Goal: Task Accomplishment & Management: Manage account settings

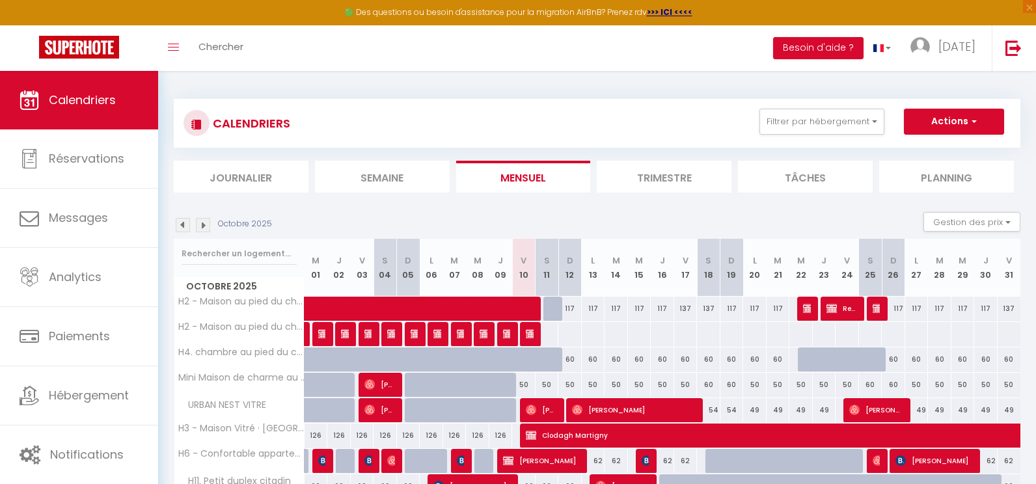
select select
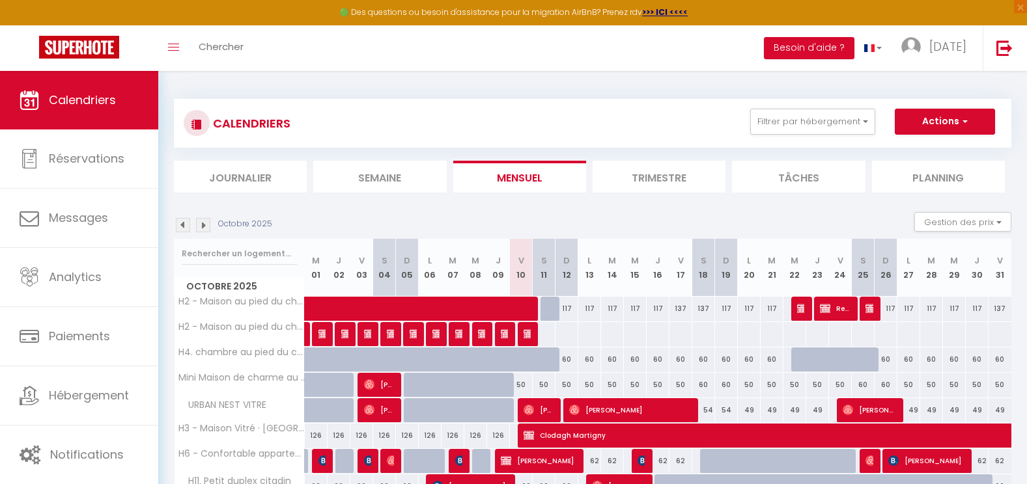
click at [78, 102] on span "Calendriers" at bounding box center [82, 100] width 67 height 16
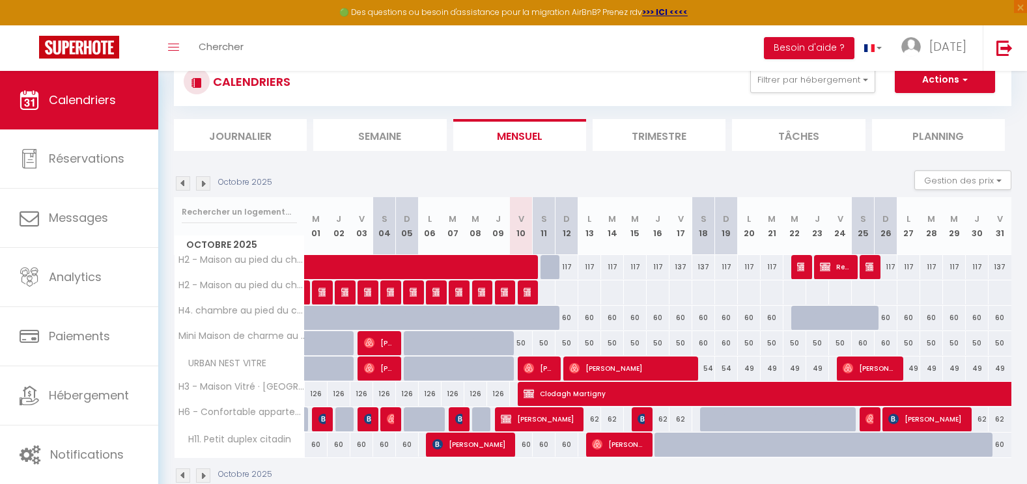
scroll to position [71, 0]
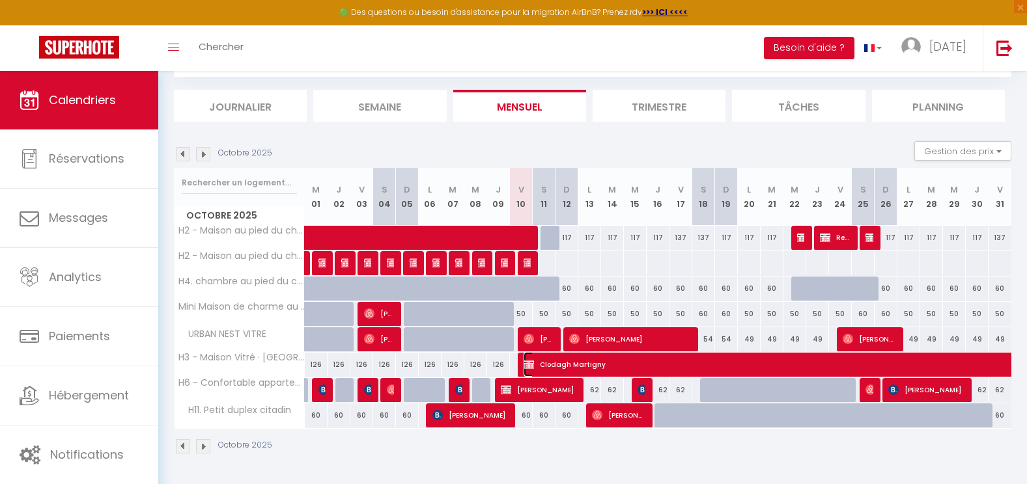
click at [726, 357] on span "Clodagh Martigny" at bounding box center [942, 364] width 838 height 25
select select "KO"
select select "0"
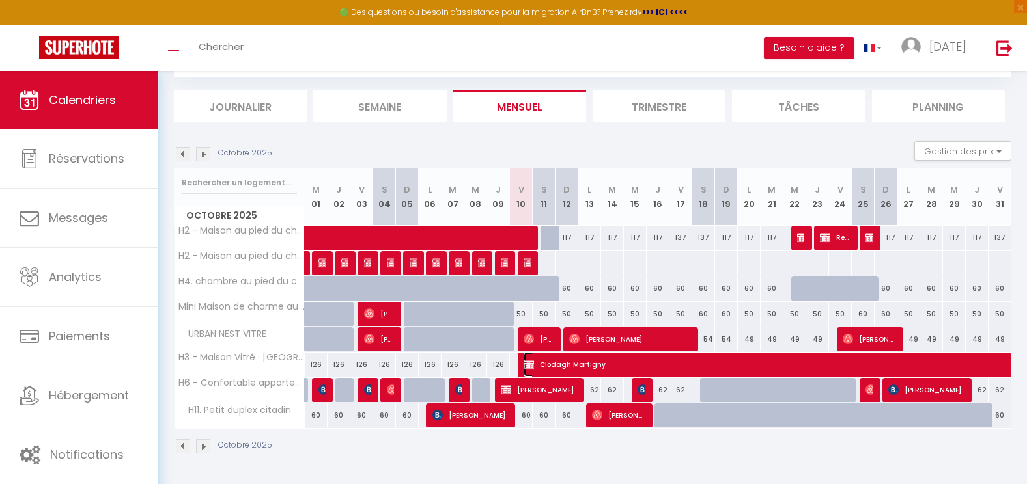
select select "1"
select select
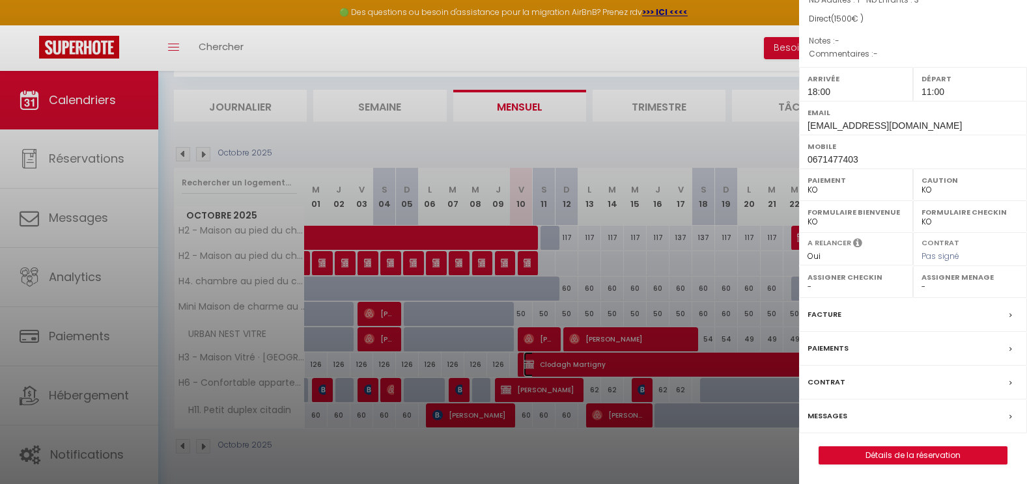
scroll to position [156, 0]
click at [837, 348] on label "Paiements" at bounding box center [827, 349] width 41 height 14
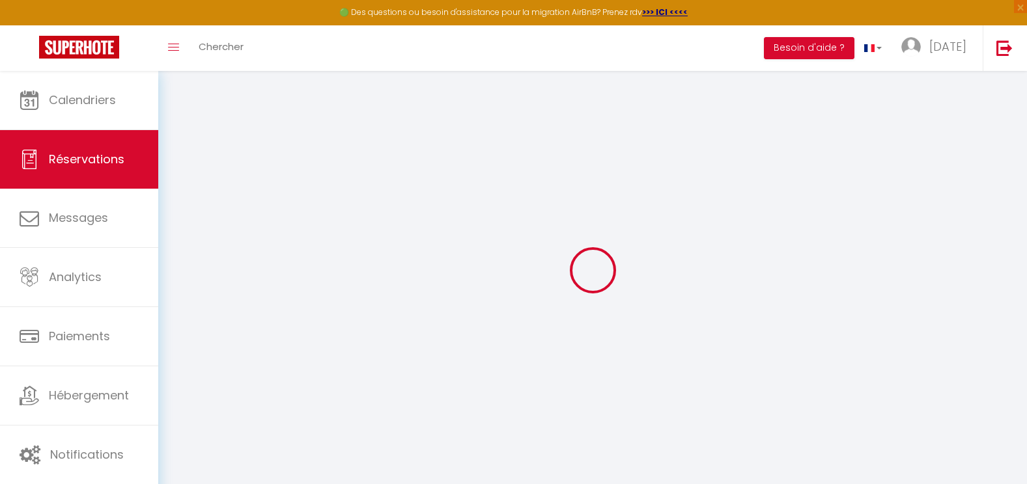
type input "Clodagh"
type input "[GEOGRAPHIC_DATA]"
type input "[EMAIL_ADDRESS][DOMAIN_NAME]"
type input "0671477403"
type input "35500"
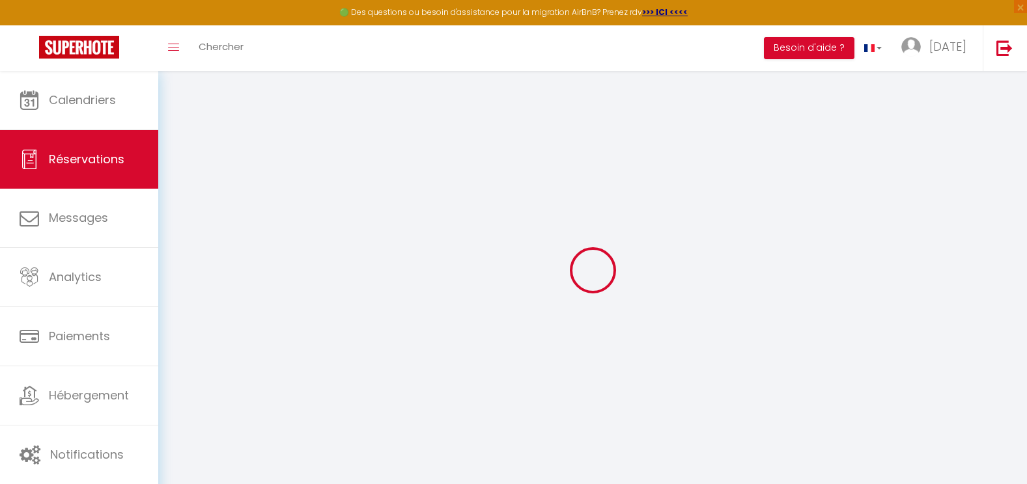
type input "VITE"
select select "FR"
select select "37665"
select select "2"
type input "Ven 10 Octobre 2025"
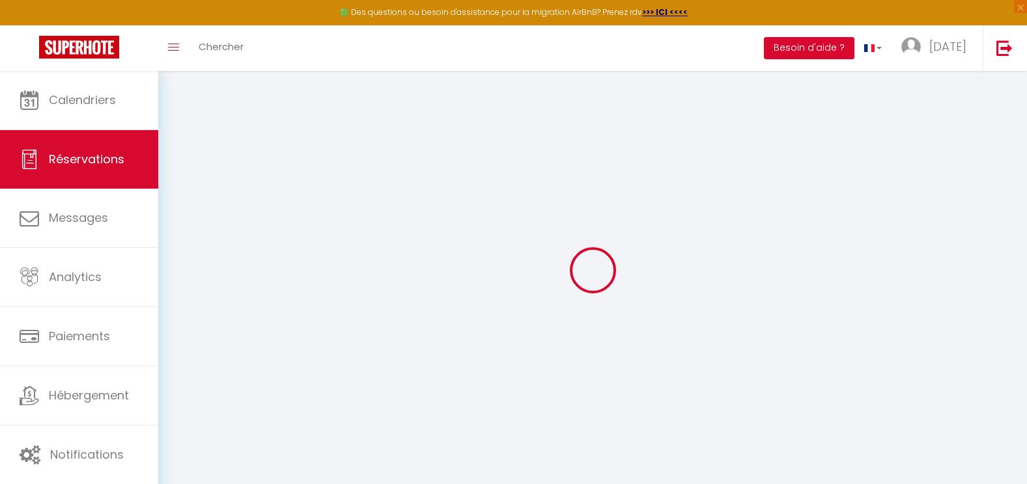
select select
type input "Ven 07 Novembre 2025"
select select
type input "1"
type input "3"
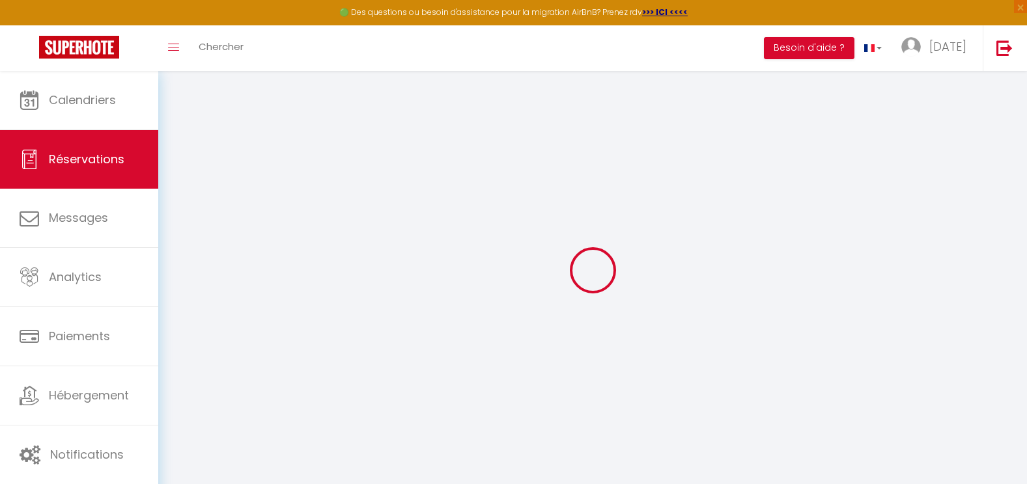
select select "10"
select select
type input "1500"
checkbox input "false"
type input "1500"
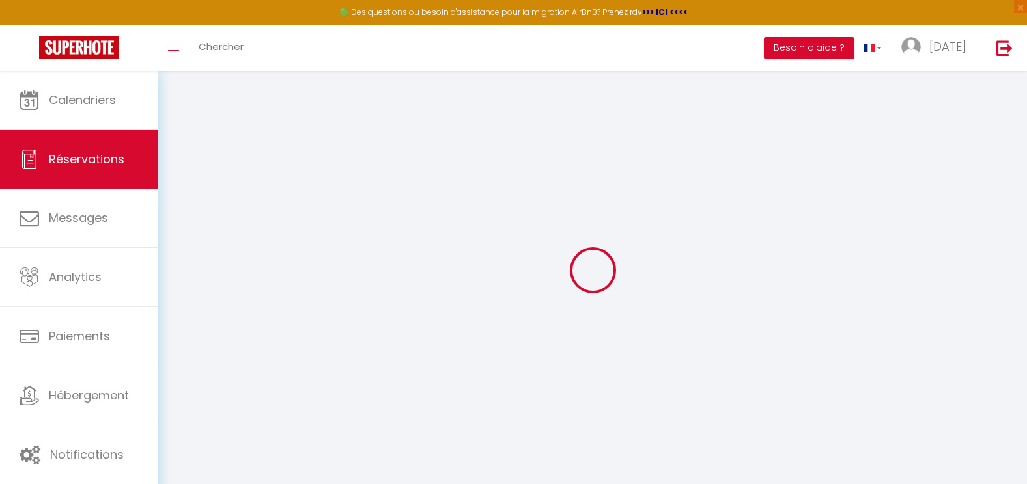
type input "0"
select select
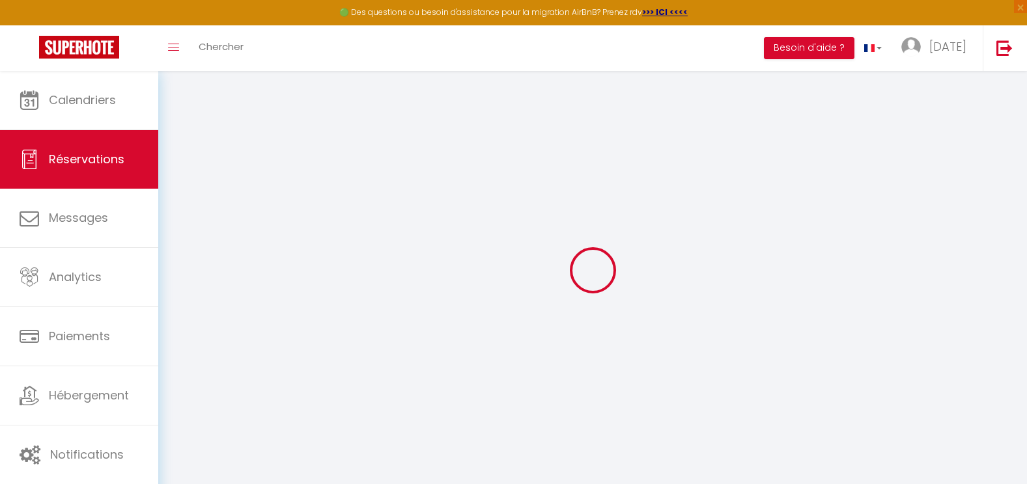
select select "14"
checkbox input "false"
select select
checkbox input "false"
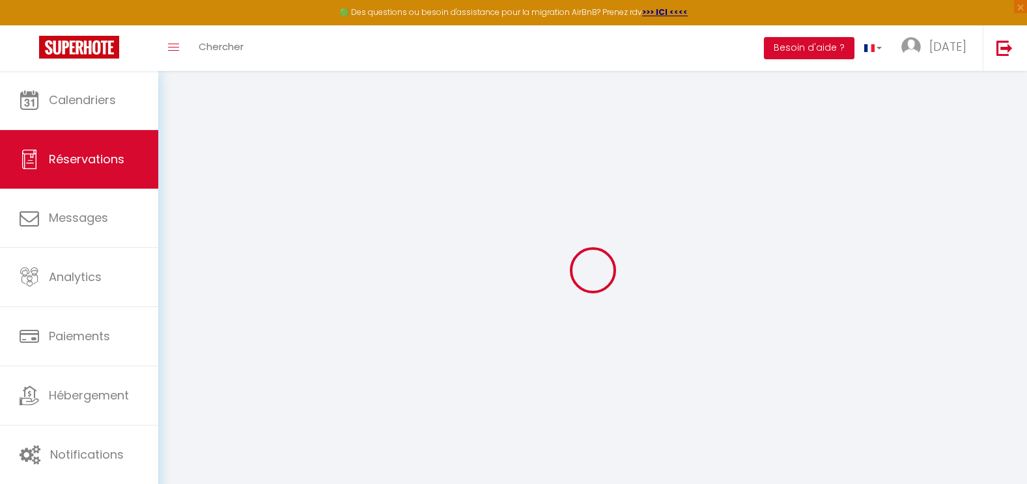
select select
checkbox input "false"
select select
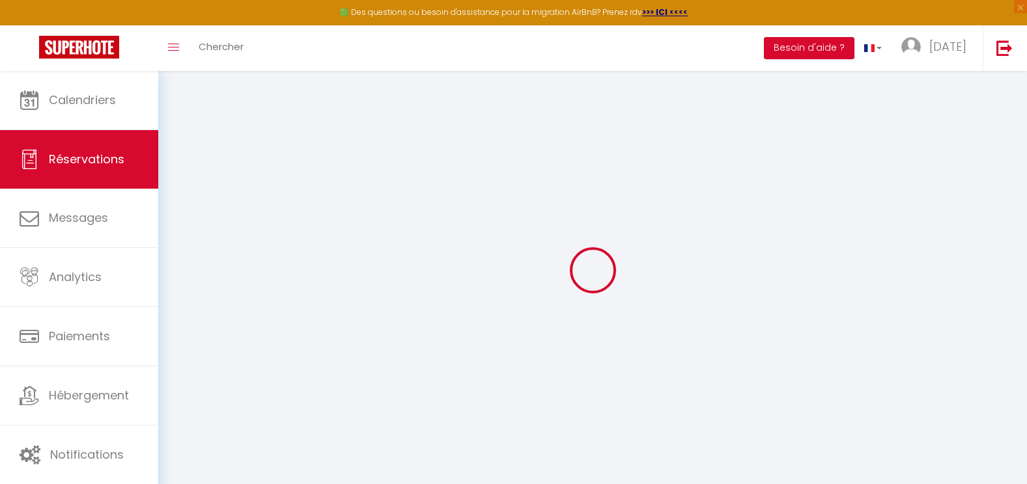
checkbox input "false"
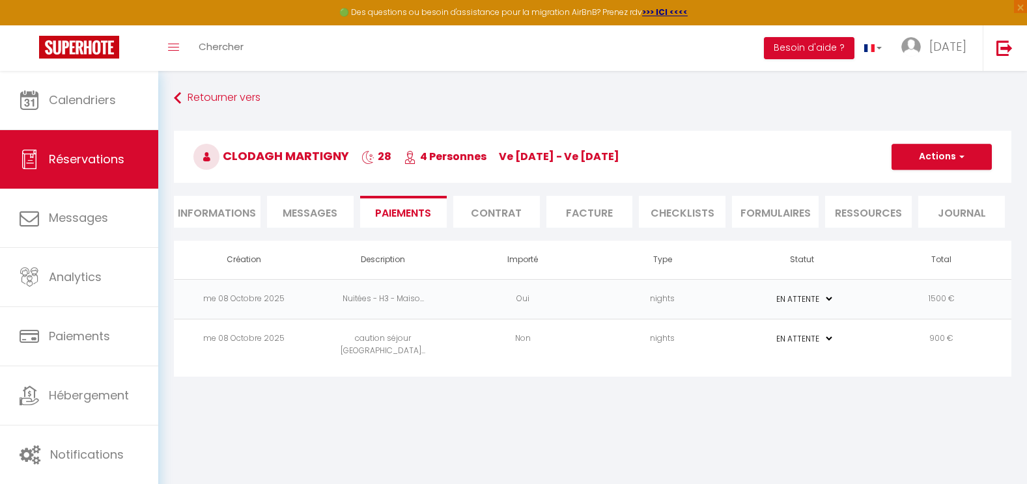
click at [827, 296] on select "PAYÉ EN ATTENTE" at bounding box center [801, 299] width 65 height 12
select select "1"
click at [769, 293] on select "PAYÉ EN ATTENTE" at bounding box center [801, 299] width 65 height 12
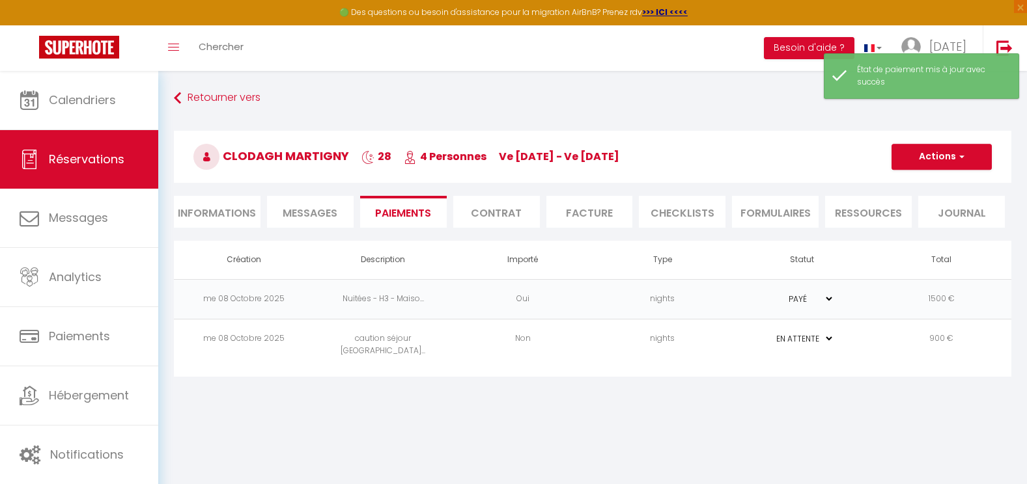
click at [846, 415] on body "🟢 Des questions ou besoin d'assistance pour la migration AirBnB? Prenez rdv >>>…" at bounding box center [513, 313] width 1027 height 484
click at [937, 156] on button "Actions" at bounding box center [941, 157] width 100 height 26
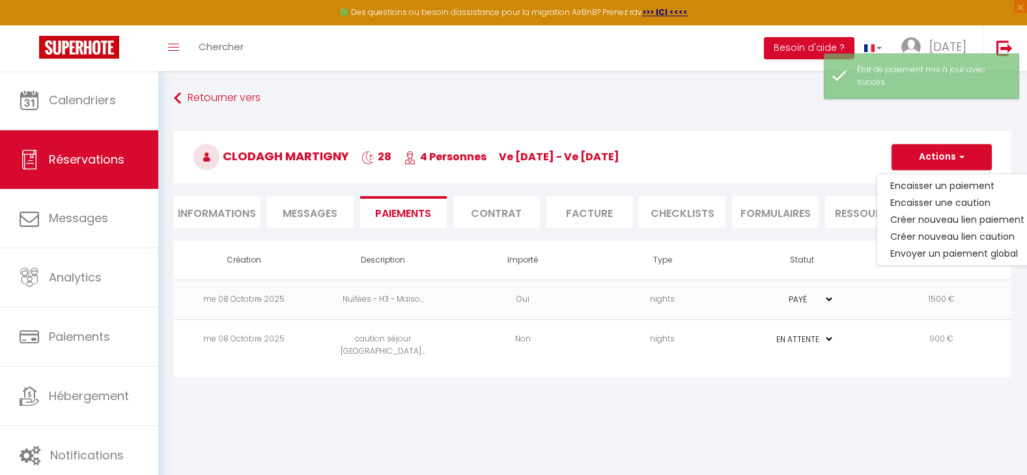
click at [900, 414] on body "🟢 Des questions ou besoin d'assistance pour la migration AirBnB? Prenez rdv >>>…" at bounding box center [513, 308] width 1027 height 475
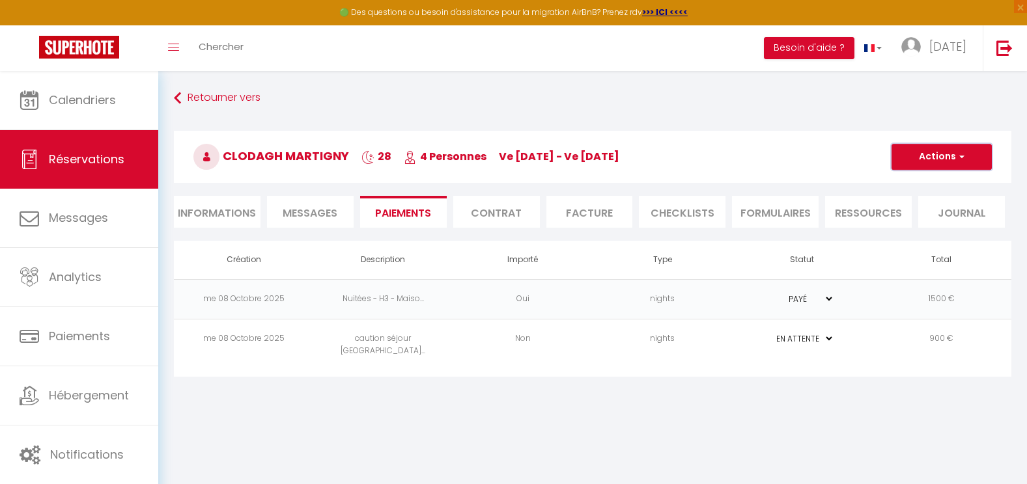
click at [951, 148] on button "Actions" at bounding box center [941, 157] width 100 height 26
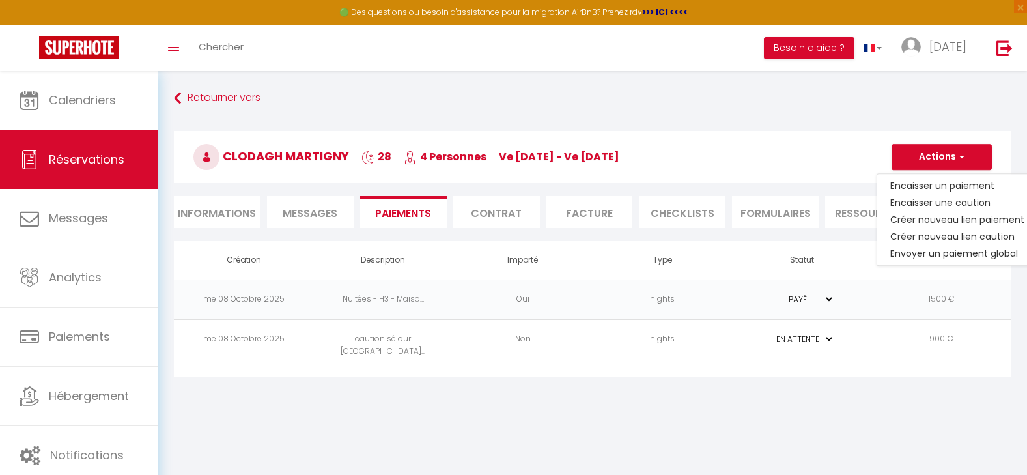
click at [898, 412] on body "🟢 Des questions ou besoin d'assistance pour la migration AirBnB? Prenez rdv >>>…" at bounding box center [513, 308] width 1027 height 475
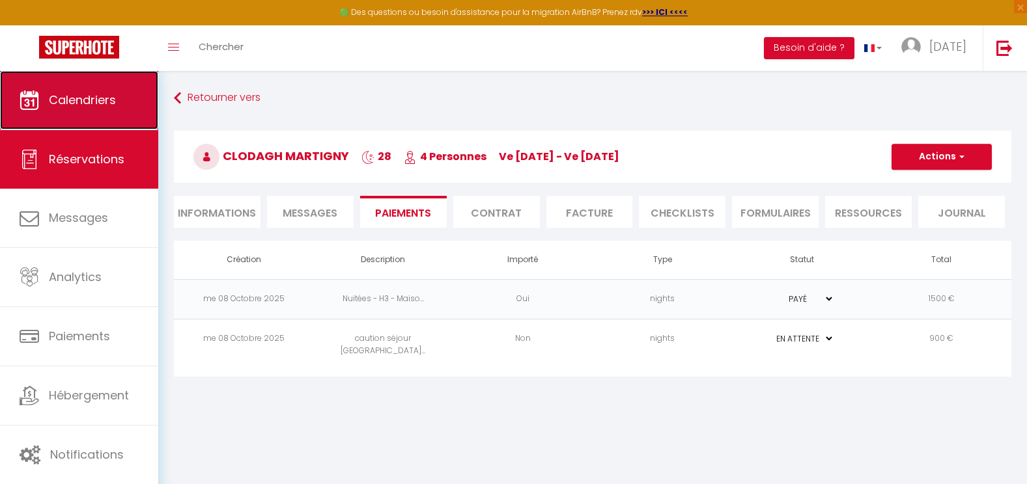
click at [88, 107] on span "Calendriers" at bounding box center [82, 100] width 67 height 16
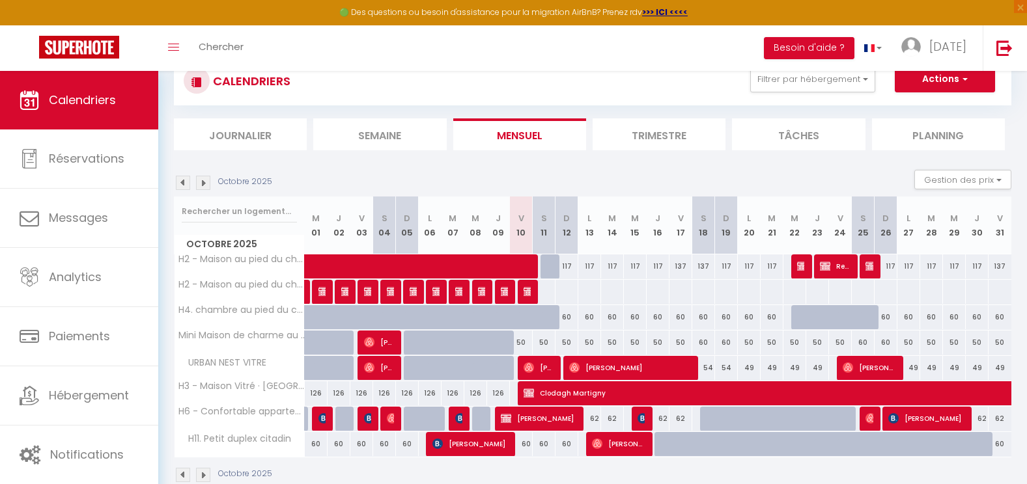
scroll to position [65, 0]
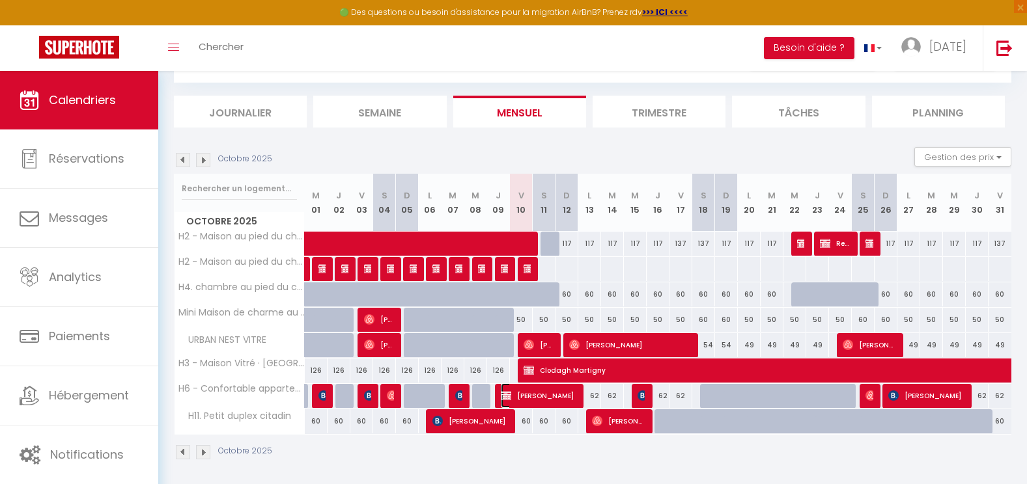
click at [548, 396] on span "[PERSON_NAME]" at bounding box center [539, 395] width 76 height 25
select select "KO"
select select "0"
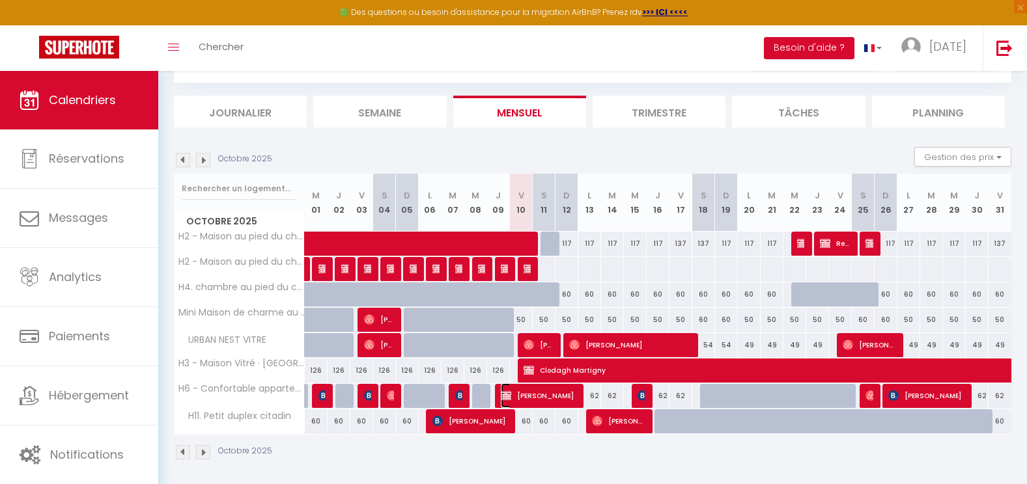
select select "1"
select select
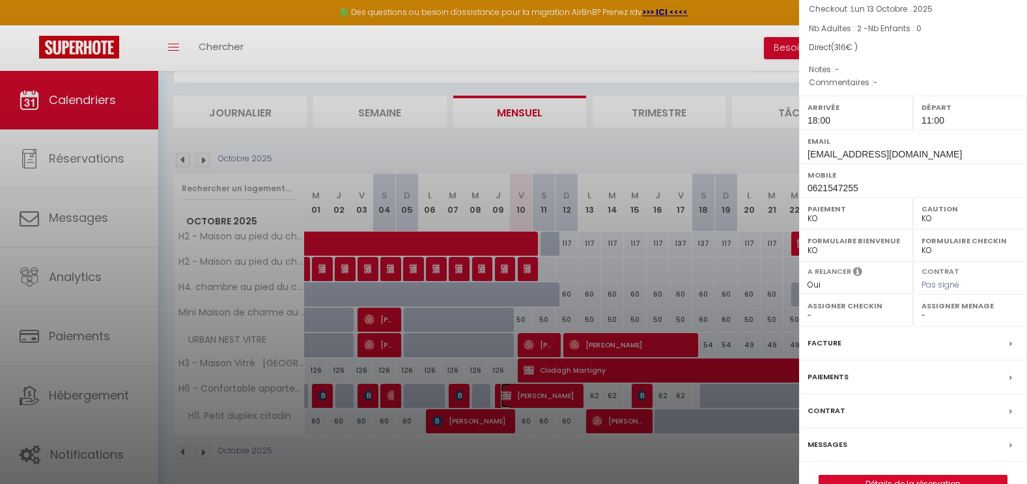
scroll to position [135, 0]
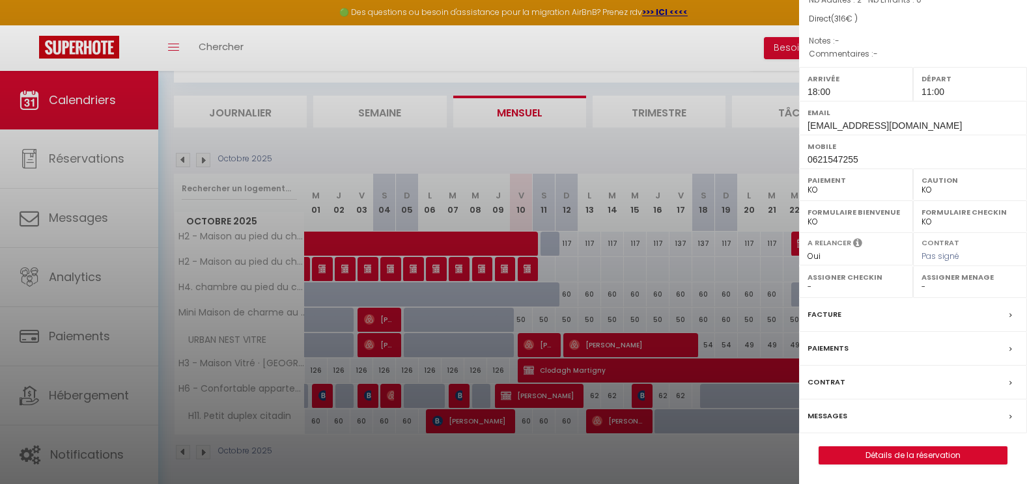
click at [853, 345] on div "Paiements" at bounding box center [913, 349] width 228 height 34
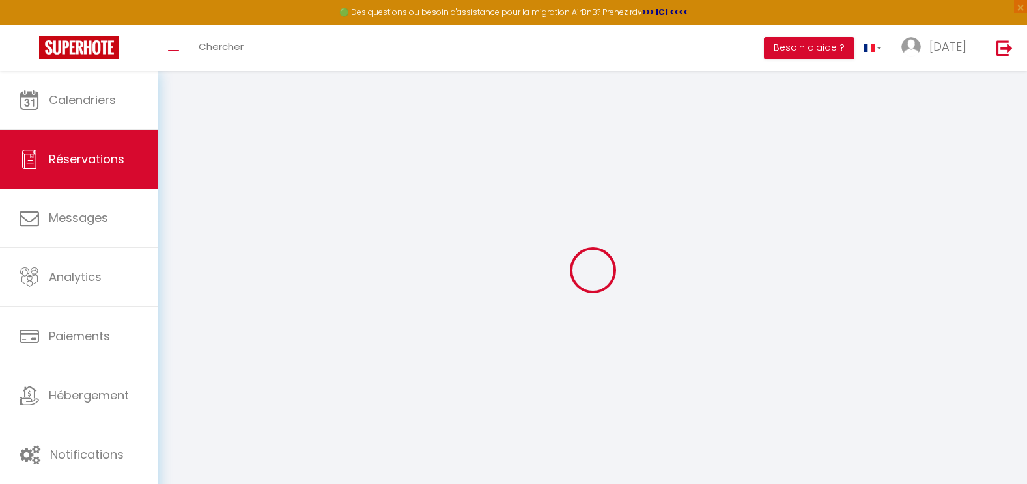
select select "0"
select select
checkbox input "false"
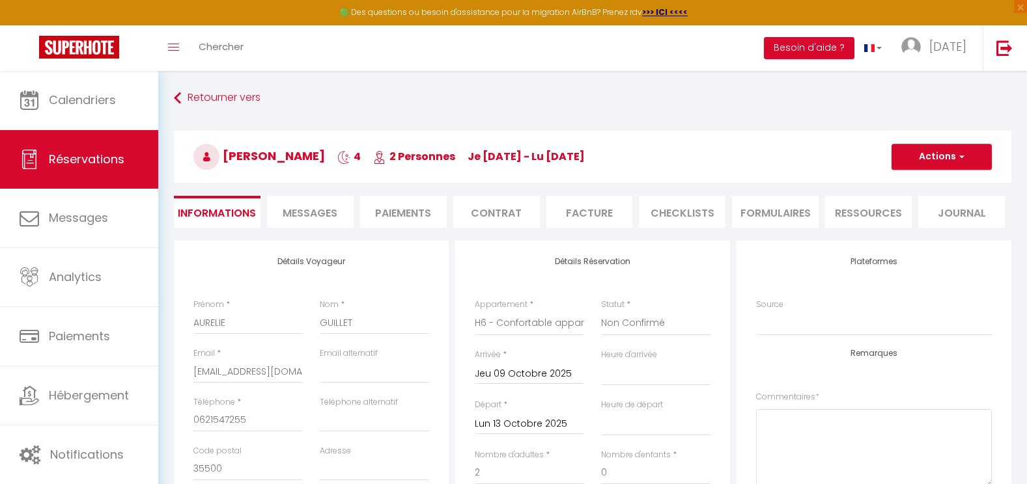
select select
checkbox input "false"
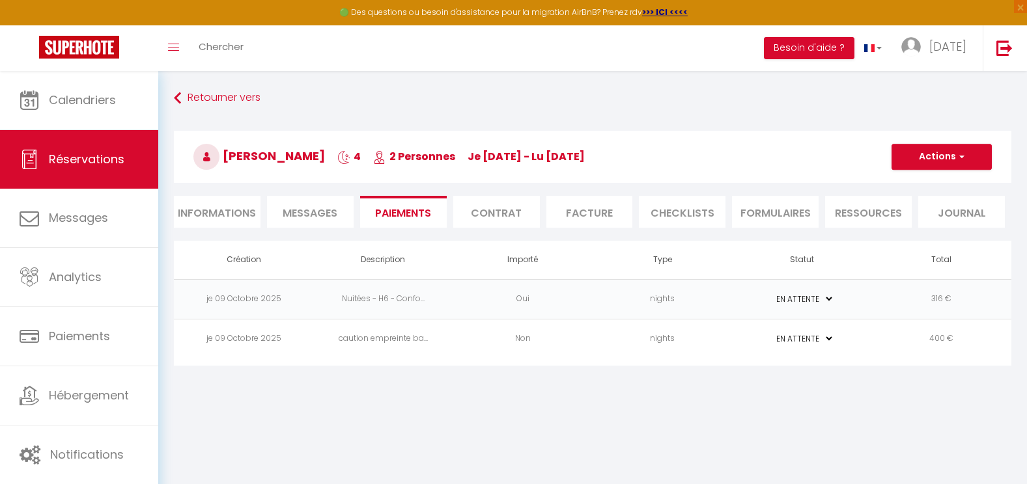
click at [827, 298] on select "PAYÉ EN ATTENTE" at bounding box center [801, 299] width 65 height 12
select select "1"
click at [769, 293] on select "PAYÉ EN ATTENTE" at bounding box center [801, 299] width 65 height 12
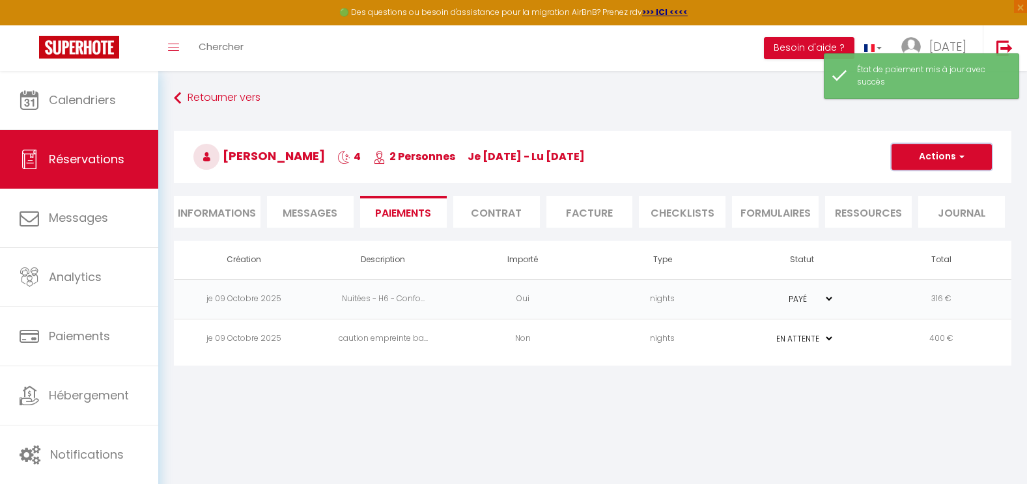
click at [925, 154] on button "Actions" at bounding box center [941, 157] width 100 height 26
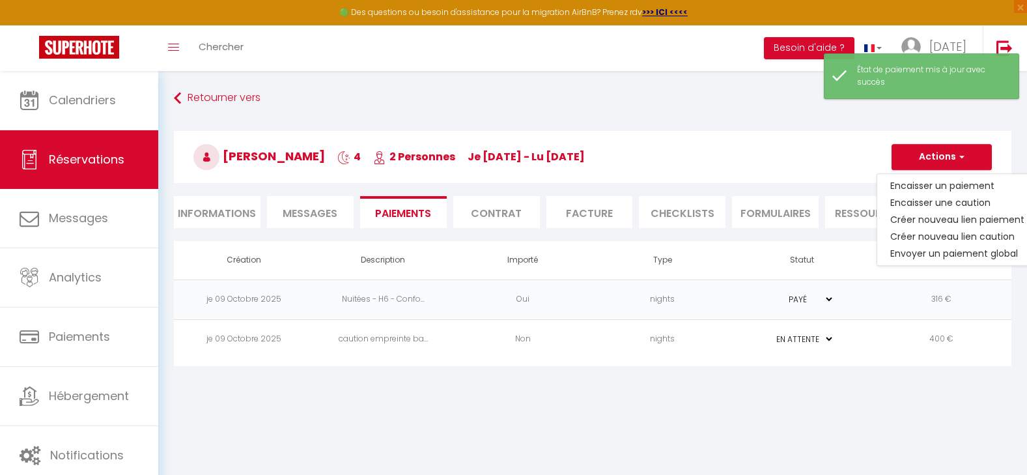
click at [726, 112] on div "Retourner vers [PERSON_NAME] 4 2 Personnes je [DATE] - lu [DATE] Actions Enregi…" at bounding box center [592, 164] width 854 height 154
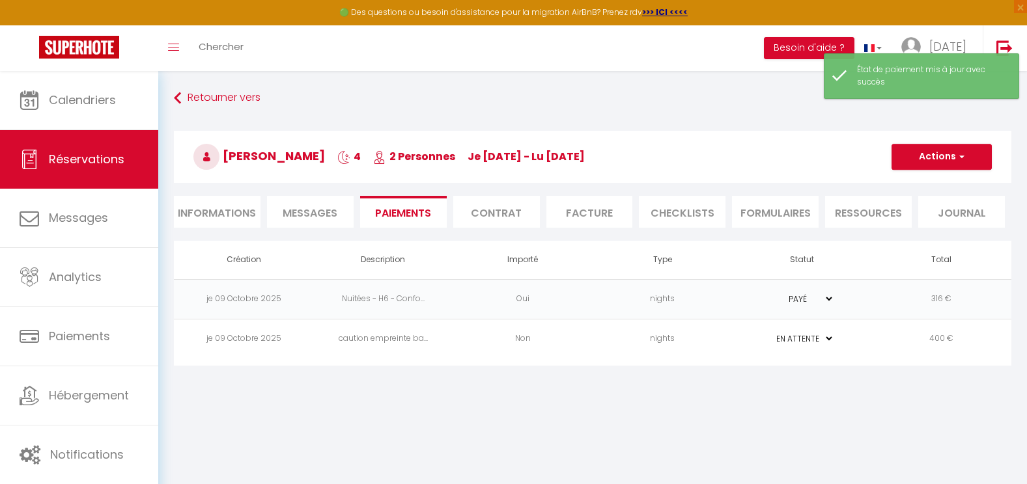
click at [609, 439] on body "🟢 Des questions ou besoin d'assistance pour la migration AirBnB? Prenez rdv >>>…" at bounding box center [513, 313] width 1027 height 484
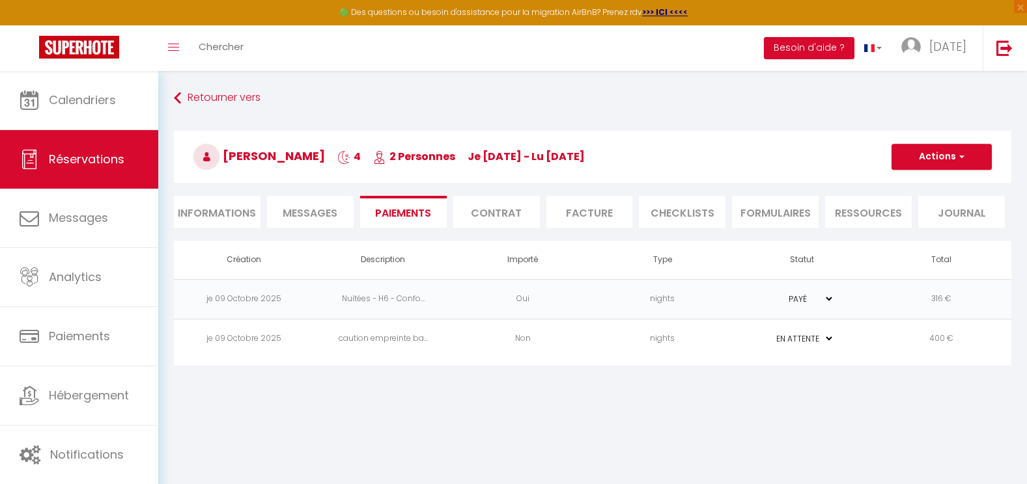
click at [628, 394] on body "🟢 Des questions ou besoin d'assistance pour la migration AirBnB? Prenez rdv >>>…" at bounding box center [513, 313] width 1027 height 484
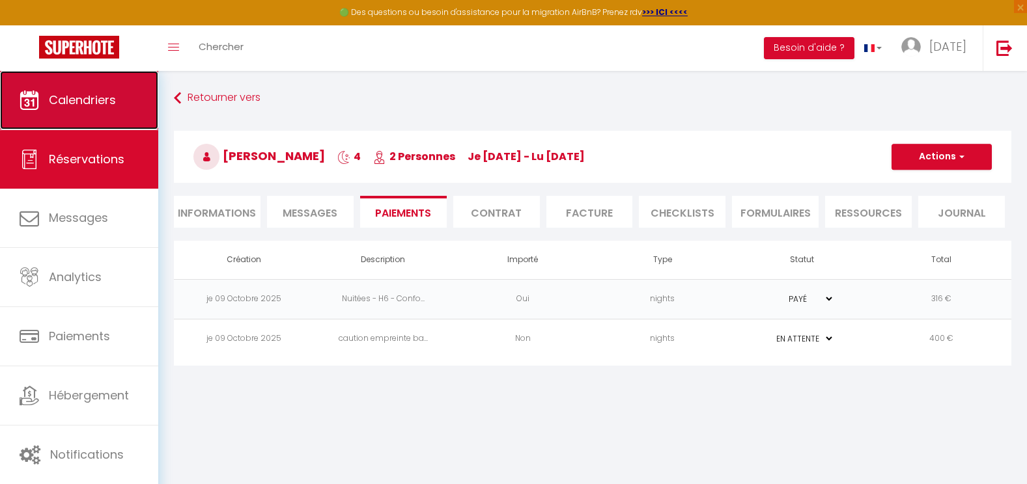
click at [87, 98] on span "Calendriers" at bounding box center [82, 100] width 67 height 16
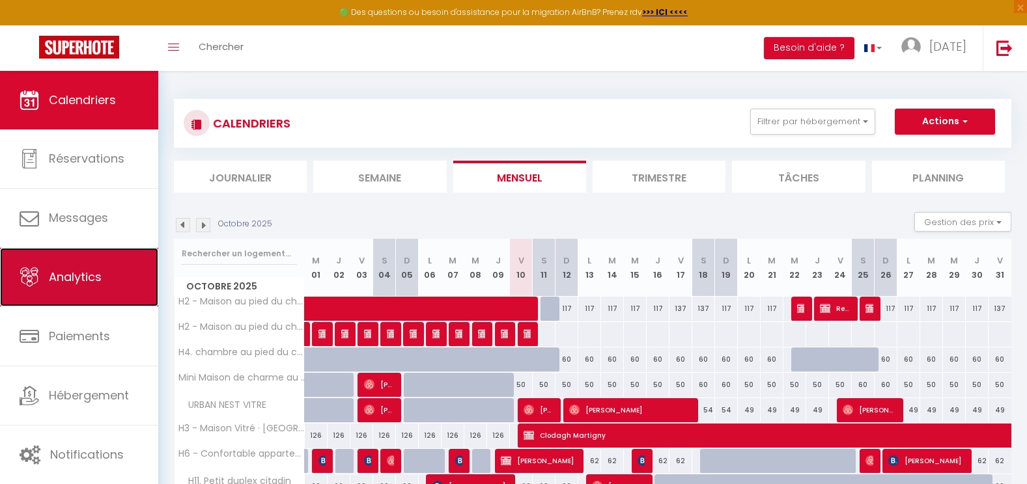
click at [102, 275] on link "Analytics" at bounding box center [79, 277] width 158 height 59
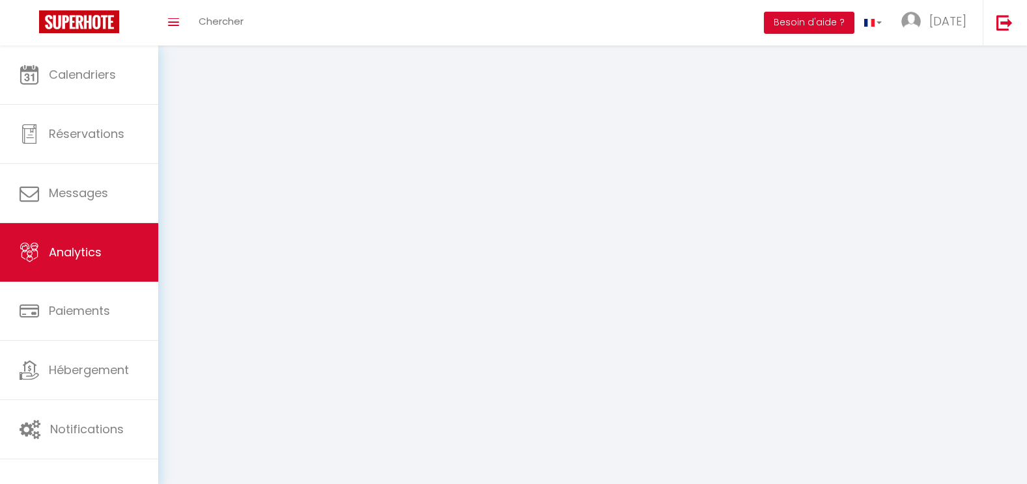
select select "2025"
select select "10"
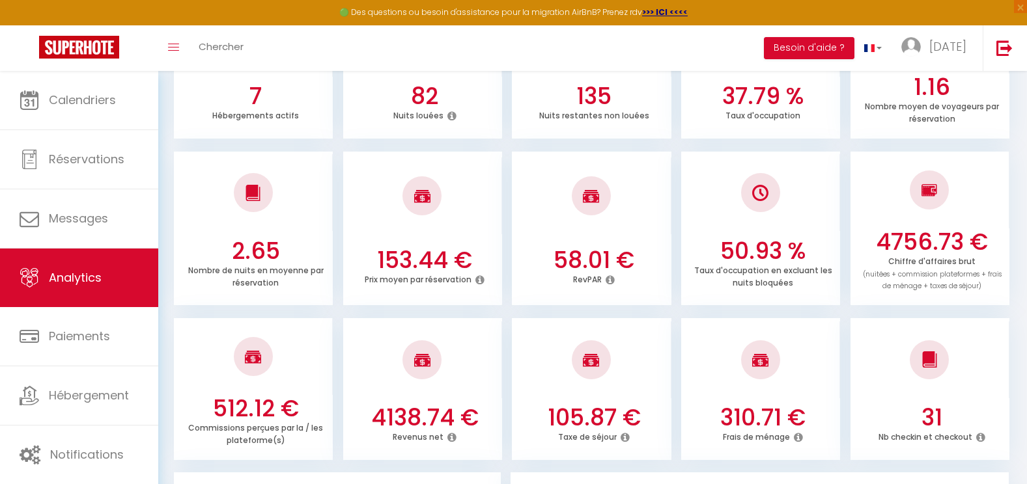
scroll to position [260, 0]
